Goal: Task Accomplishment & Management: Complete application form

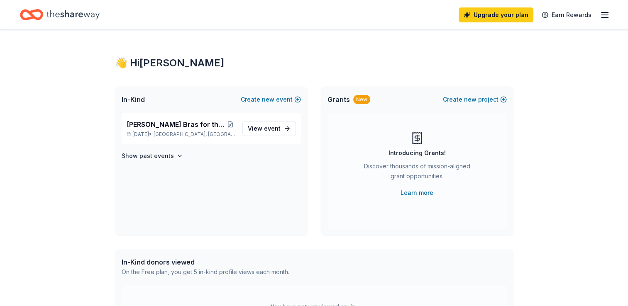
click at [56, 280] on div "👋 Hi [PERSON_NAME] A In-Kind Create new event [PERSON_NAME] Bras for the Cause …" at bounding box center [314, 264] width 628 height 468
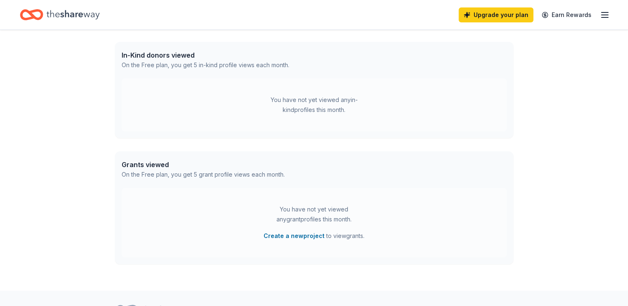
scroll to position [208, 0]
click at [66, 275] on div "👋 Hi Elizabeth A In-Kind Create new event Crosby Bras for the Cause Annual Even…" at bounding box center [314, 56] width 628 height 468
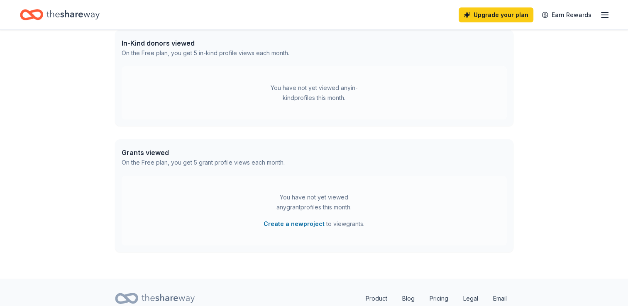
scroll to position [0, 0]
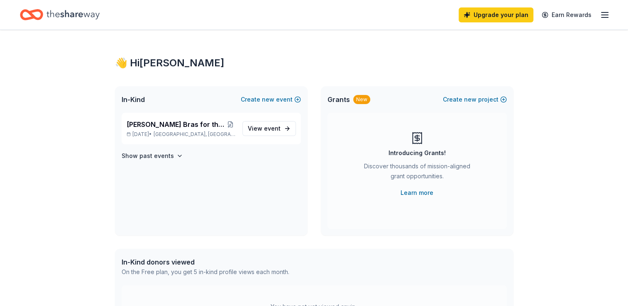
click at [606, 19] on icon "button" at bounding box center [604, 15] width 10 height 10
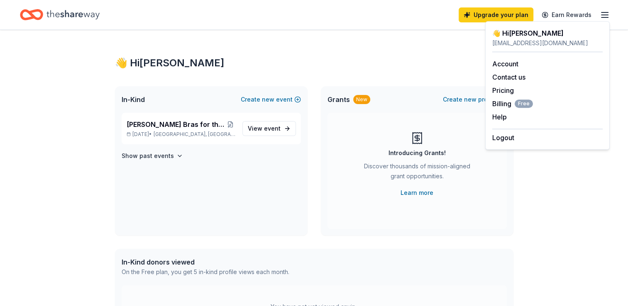
click at [61, 15] on icon "Home" at bounding box center [72, 14] width 53 height 17
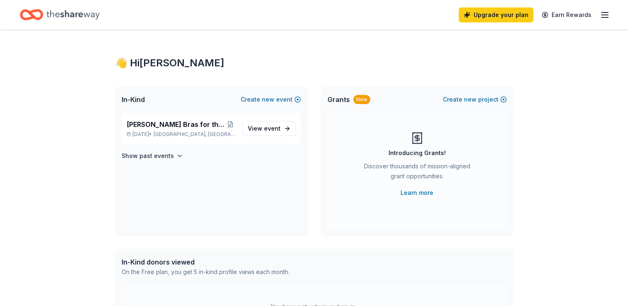
click at [61, 15] on icon "Home" at bounding box center [72, 14] width 53 height 17
click at [83, 14] on icon "Home" at bounding box center [72, 14] width 53 height 17
click at [272, 127] on span "event" at bounding box center [272, 128] width 17 height 7
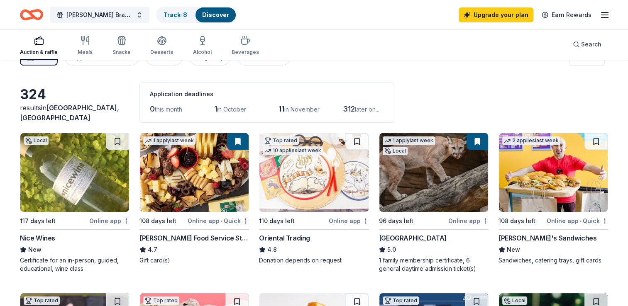
scroll to position [14, 0]
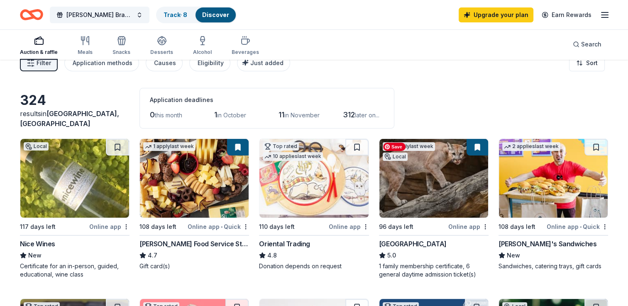
click at [429, 187] on img at bounding box center [433, 178] width 109 height 79
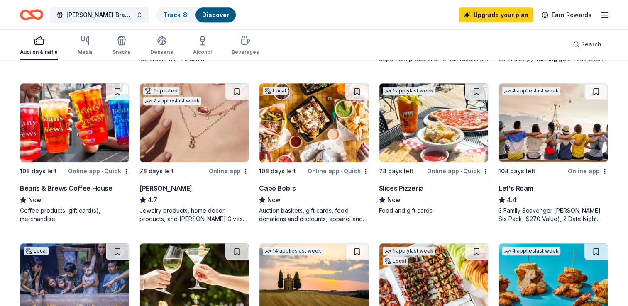
scroll to position [393, 0]
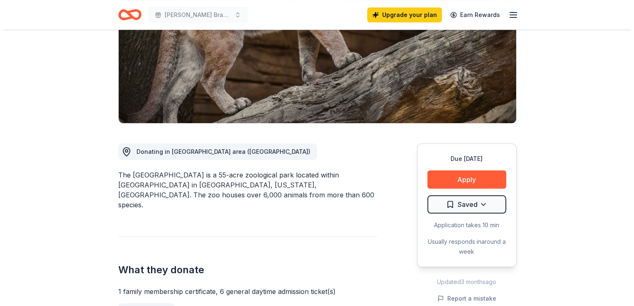
scroll to position [129, 0]
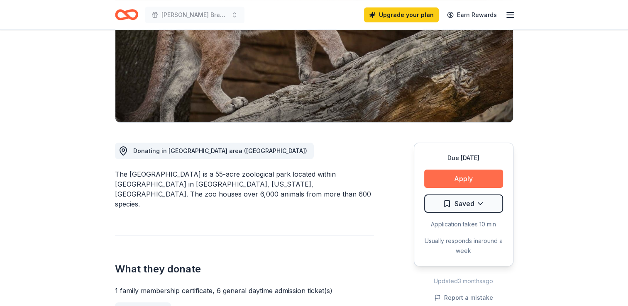
click at [480, 174] on button "Apply" at bounding box center [463, 179] width 79 height 18
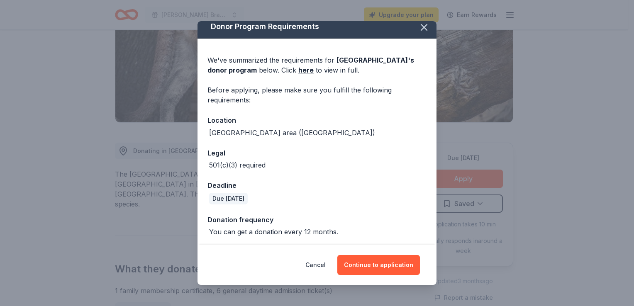
scroll to position [7, 0]
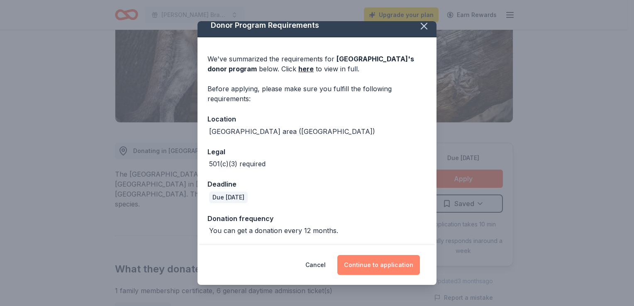
click at [399, 261] on button "Continue to application" at bounding box center [378, 265] width 83 height 20
